Goal: Entertainment & Leisure: Consume media (video, audio)

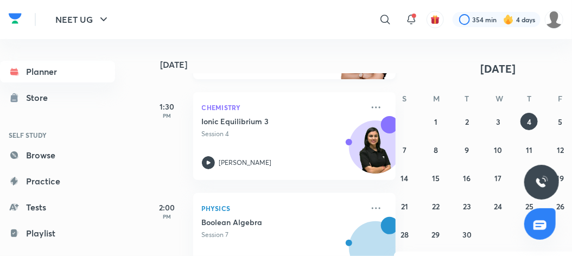
scroll to position [179, 0]
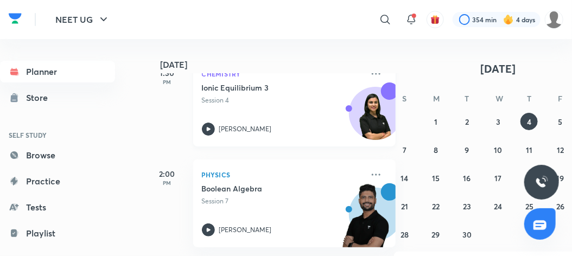
click at [213, 130] on icon at bounding box center [208, 129] width 13 height 13
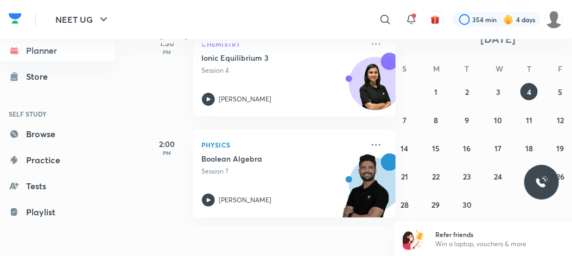
scroll to position [30, 0]
